Goal: Task Accomplishment & Management: Complete application form

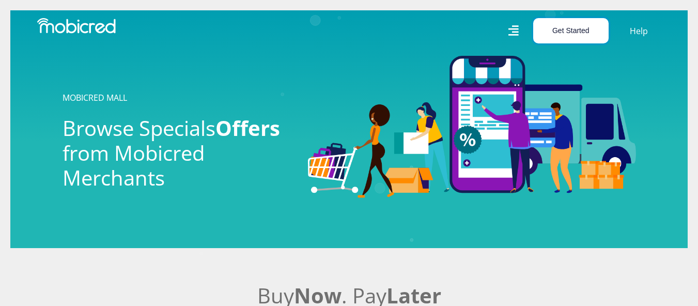
click at [568, 30] on button "Get Started" at bounding box center [570, 30] width 75 height 25
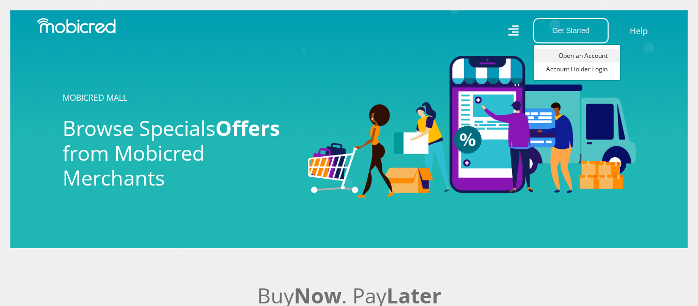
click at [574, 49] on link "Open an Account" at bounding box center [577, 55] width 86 height 13
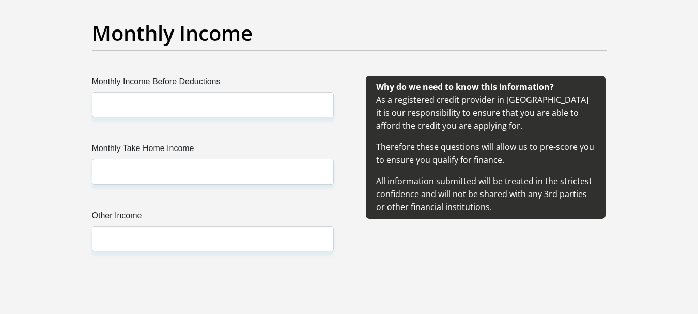
scroll to position [1034, 0]
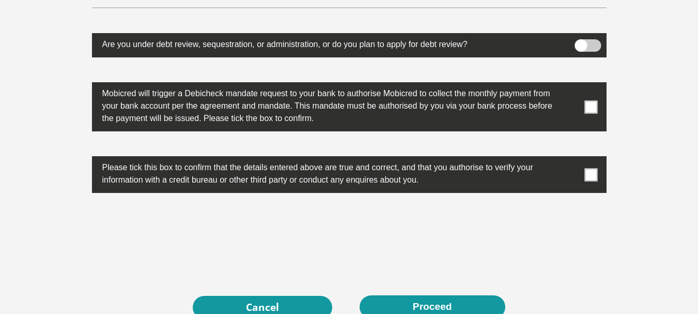
scroll to position [3137, 0]
